Goal: Navigation & Orientation: Find specific page/section

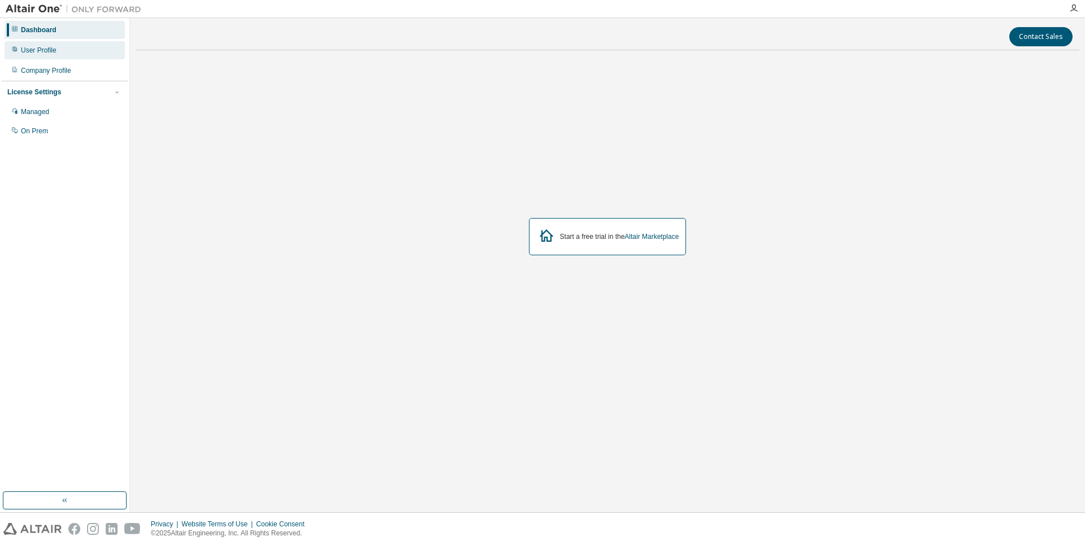
click at [50, 51] on div "User Profile" at bounding box center [39, 50] width 36 height 9
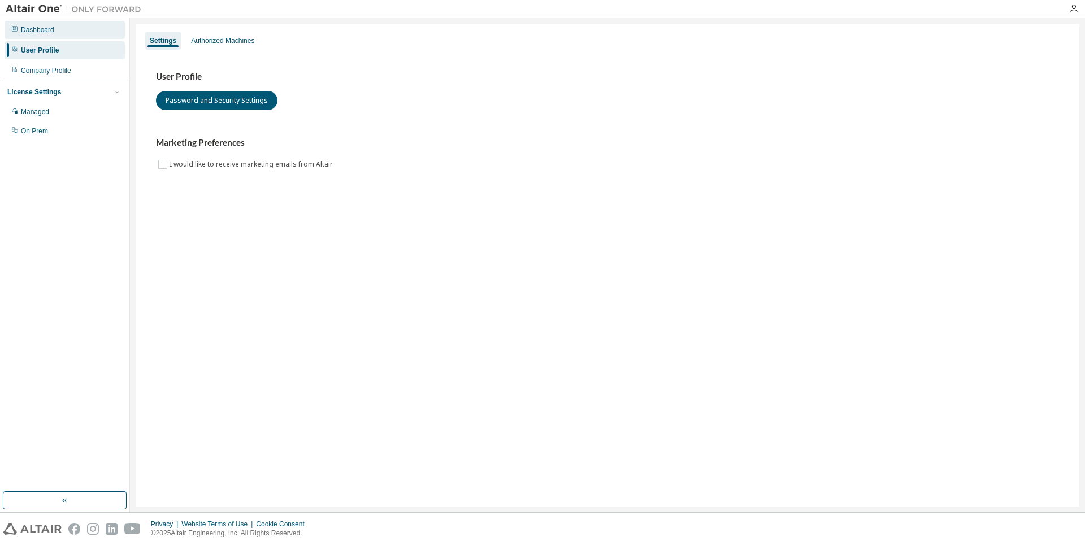
click at [45, 31] on div "Dashboard" at bounding box center [37, 29] width 33 height 9
